Goal: Find specific page/section: Find specific page/section

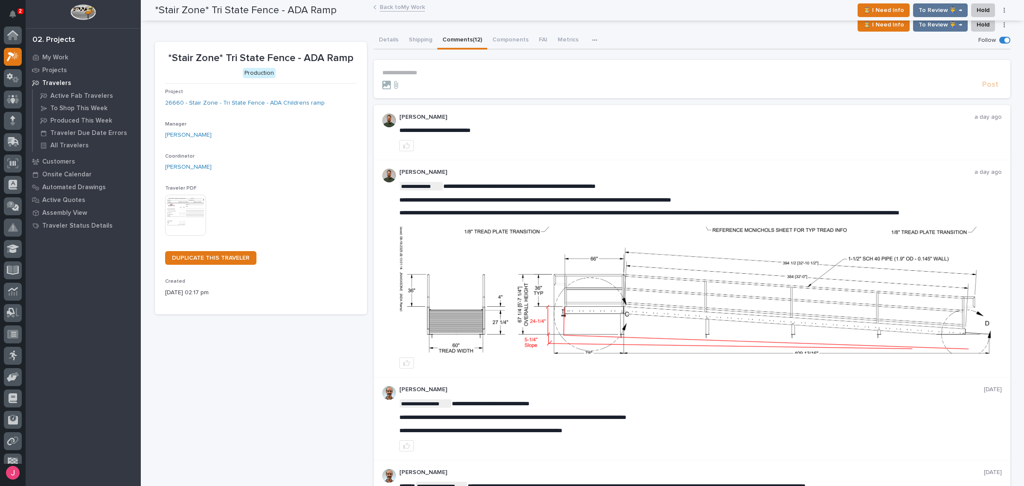
scroll to position [21, 0]
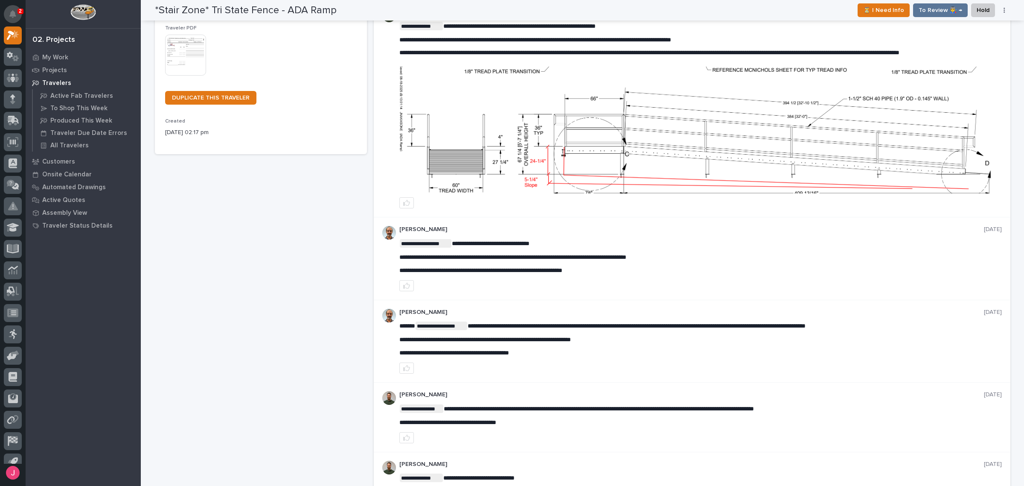
click at [11, 13] on icon "Notifications" at bounding box center [12, 14] width 7 height 8
click at [315, 250] on div "*Stair Zone* Tri State Fence - ADA Ramp Production Project 26660 - Stair Zone -…" at bounding box center [261, 460] width 212 height 1156
